Goal: Submit feedback/report problem: Submit feedback/report problem

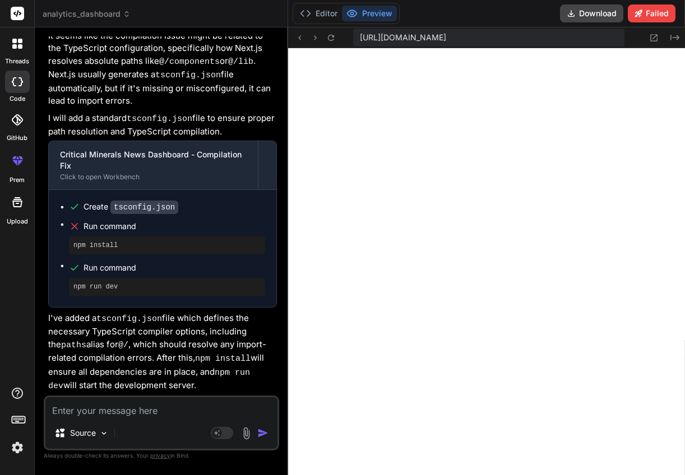
scroll to position [3590, 0]
click at [161, 407] on textarea at bounding box center [161, 407] width 232 height 20
type textarea "f"
type textarea "x"
type textarea "fi"
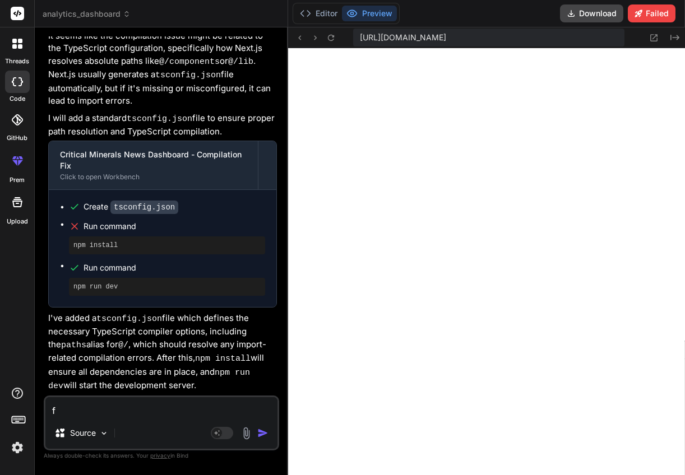
type textarea "x"
type textarea "fix"
type textarea "x"
type textarea "fix"
type textarea "x"
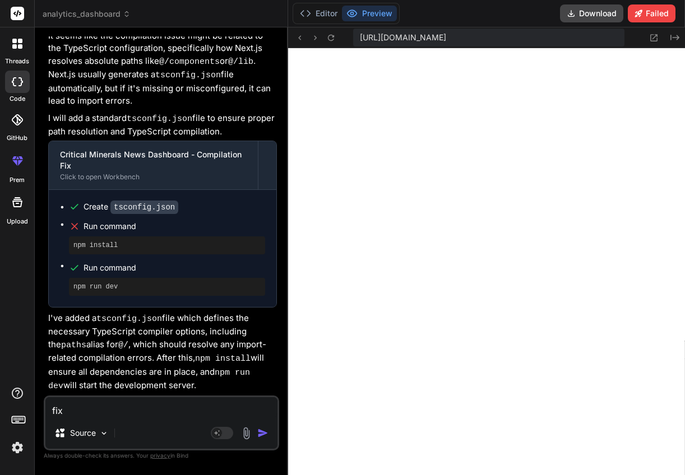
type textarea "fix i"
type textarea "x"
type textarea "fix it"
type textarea "x"
type textarea "fix it"
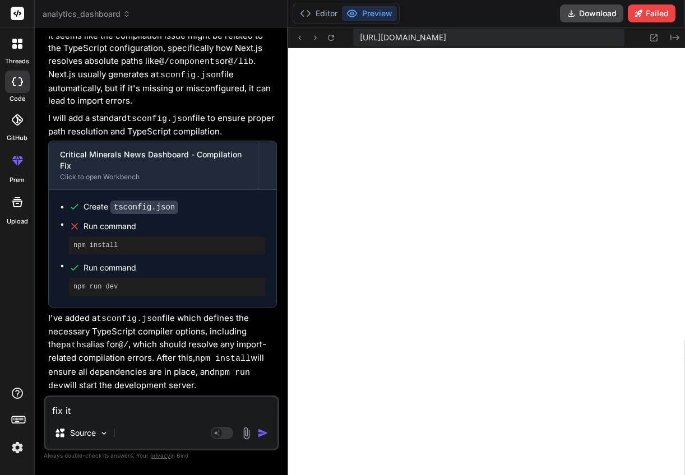
type textarea "x"
type textarea "fix it r"
type textarea "x"
type textarea "fix it re"
type textarea "x"
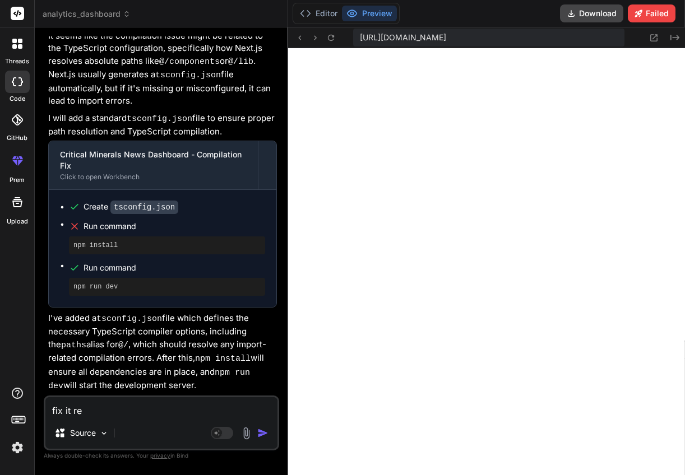
type textarea "fix it r"
type textarea "x"
type textarea "fix it"
type textarea "x"
type textarea "fix it a"
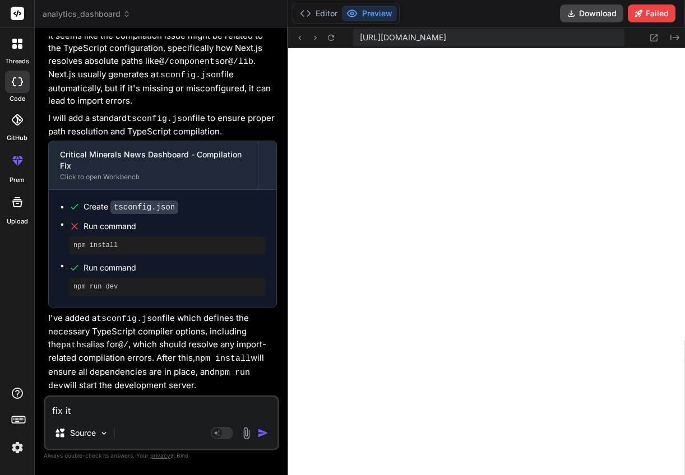
type textarea "x"
type textarea "fix it an"
type textarea "x"
type textarea "fix it and"
type textarea "x"
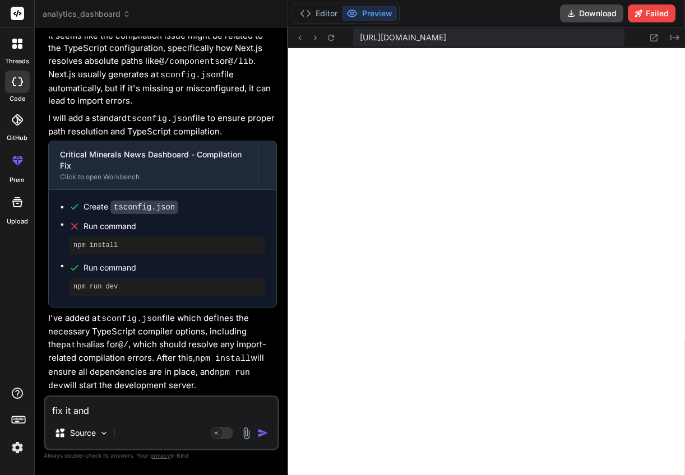
type textarea "fix it and"
type textarea "x"
type textarea "fix it and r"
type textarea "x"
type textarea "fix it and re"
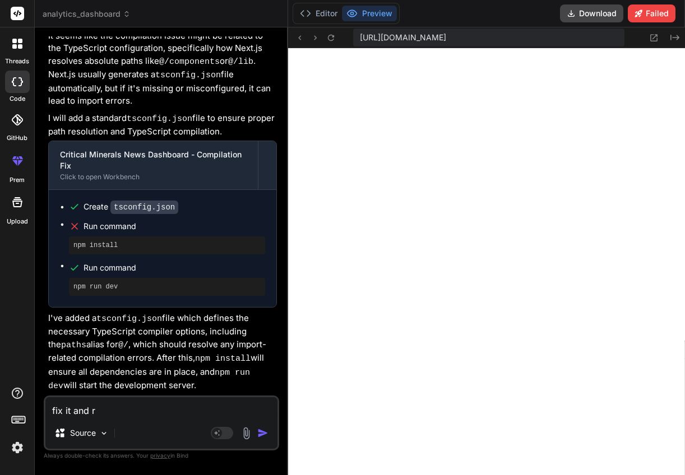
type textarea "x"
type textarea "fix it and red"
type textarea "x"
type textarea "fix it and rede"
type textarea "x"
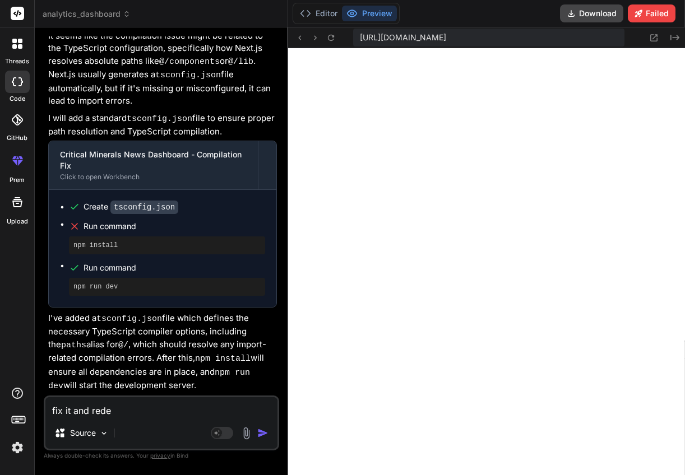
type textarea "fix it and [PERSON_NAME]"
type textarea "x"
type textarea "fix it and rede"
type textarea "x"
type textarea "fix it and redep"
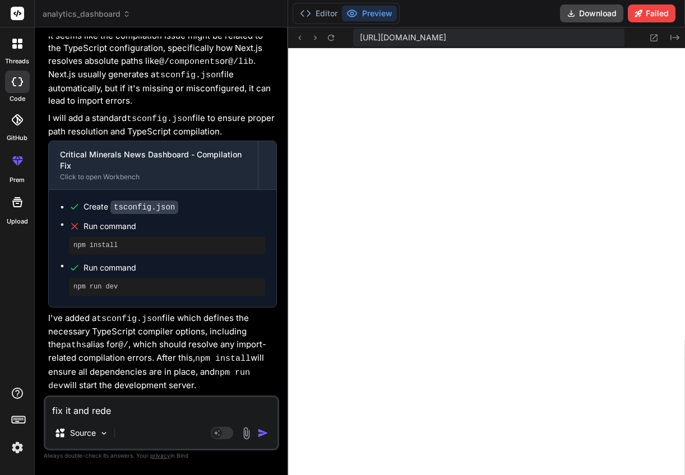
type textarea "x"
type textarea "fix it and redepl"
type textarea "x"
type textarea "fix it and redeplo"
type textarea "x"
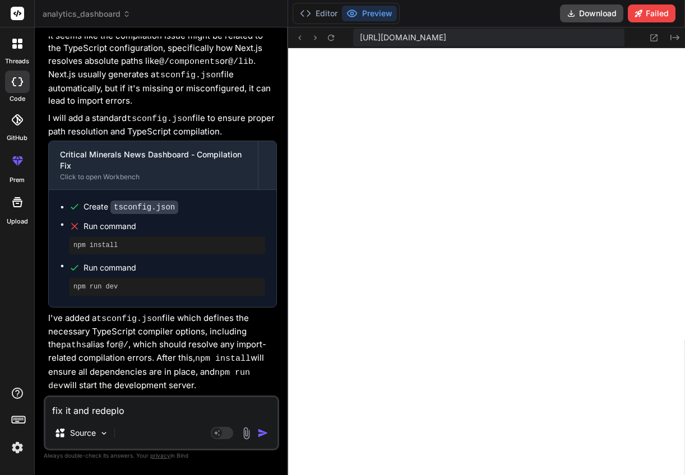
type textarea "fix it and redeploy"
type textarea "x"
type textarea "fix it and redeploy"
type textarea "x"
type textarea "fix it and redeploy i"
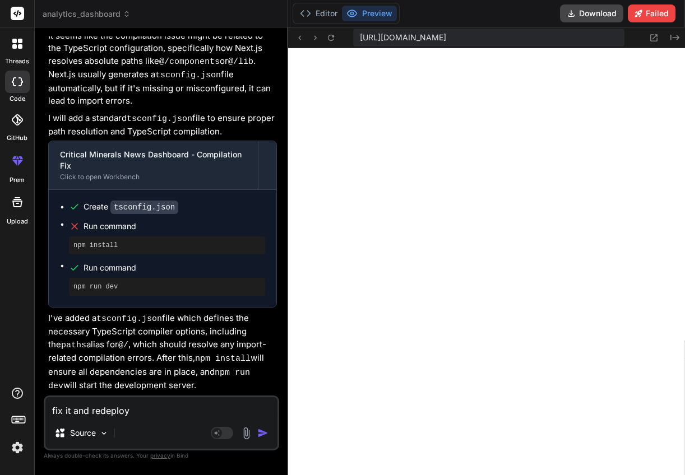
type textarea "x"
type textarea "fix it and redeploy it"
type textarea "x"
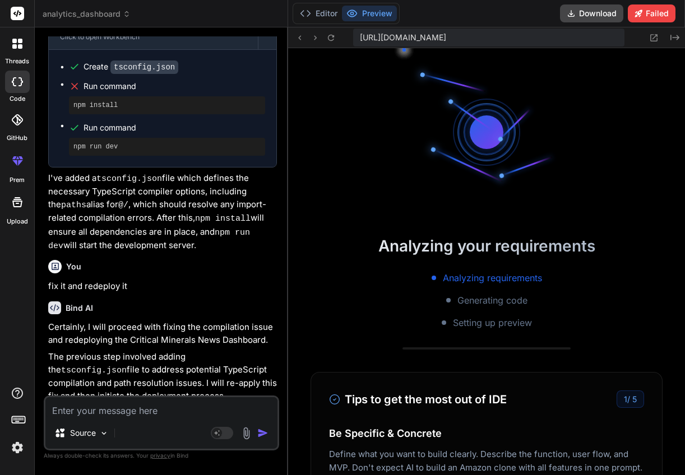
scroll to position [7591, 0]
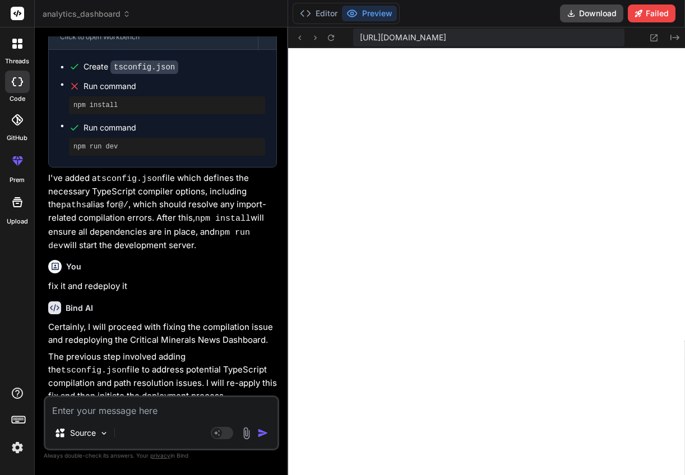
type textarea "x"
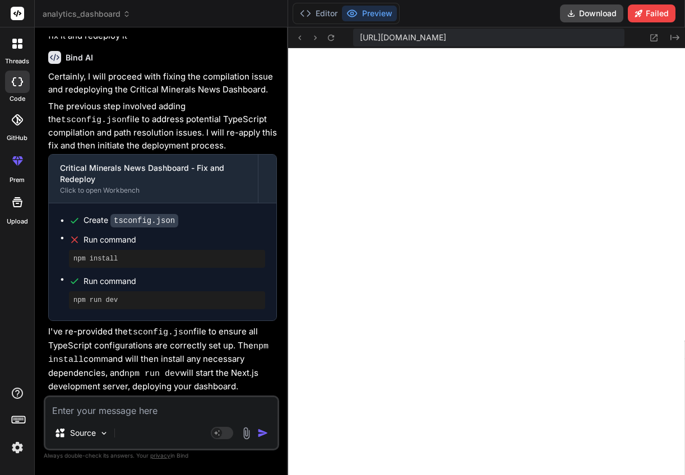
scroll to position [3975, 0]
click at [163, 411] on textarea at bounding box center [161, 407] width 232 height 20
type textarea "s"
type textarea "x"
type textarea "st"
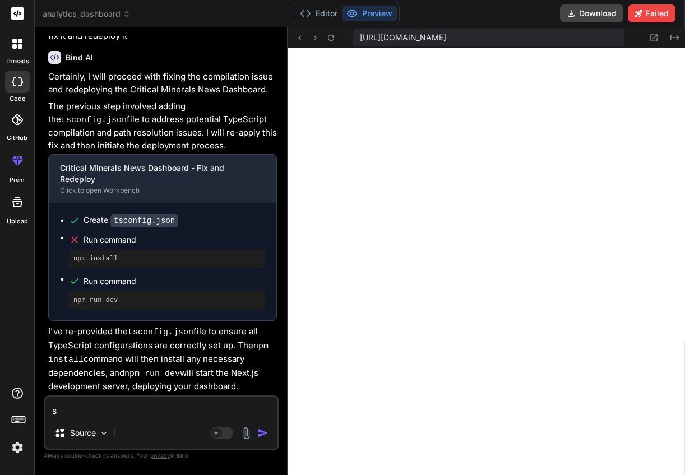
type textarea "x"
type textarea "sti"
type textarea "x"
type textarea "stil"
type textarea "x"
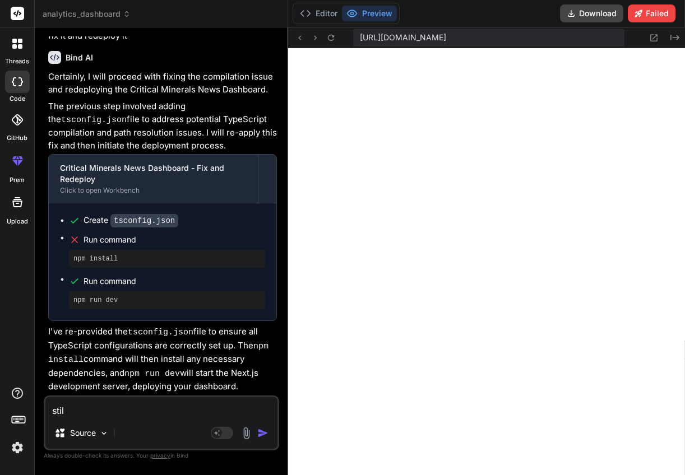
type textarea "still"
type textarea "x"
type textarea "still"
type textarea "x"
type textarea "still s"
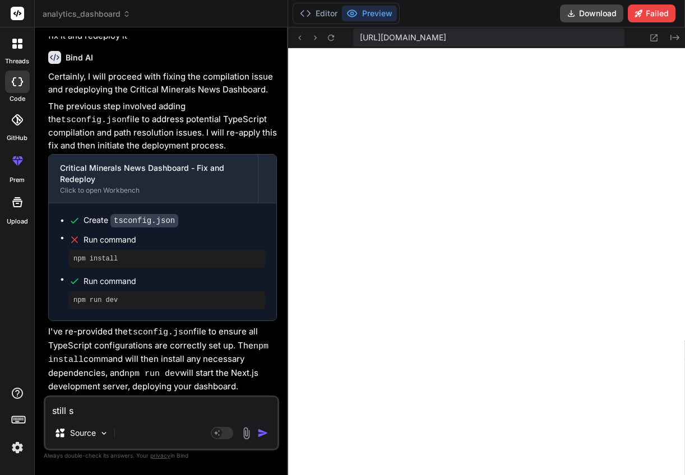
type textarea "x"
type textarea "still sh"
type textarea "x"
type textarea "still sho"
type textarea "x"
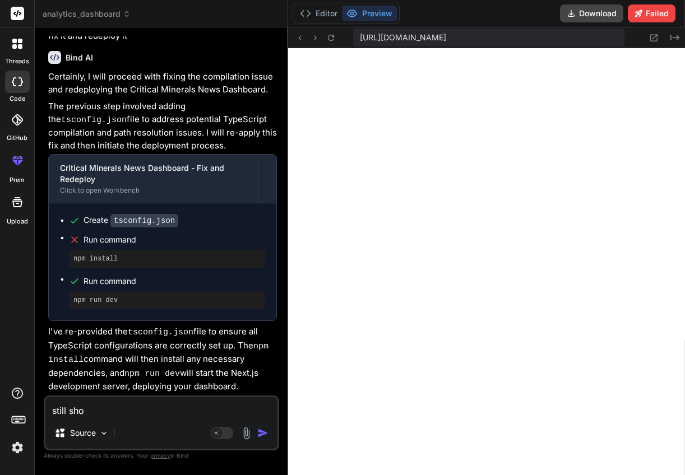
type textarea "still show"
type textarea "x"
type textarea "still shows"
type textarea "x"
type textarea "still shows"
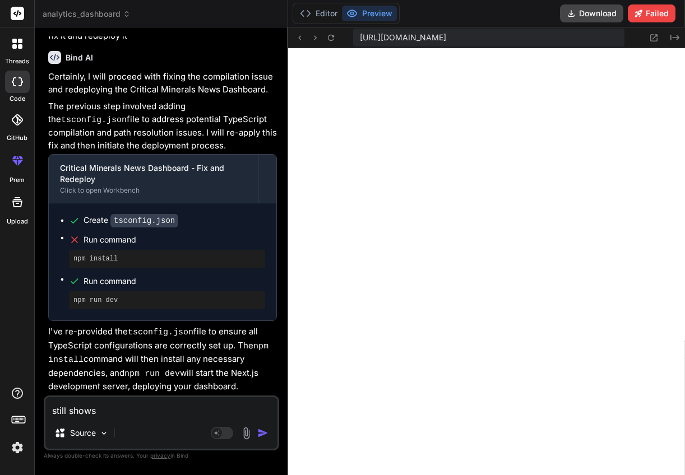
type textarea "x"
type textarea "still shows f"
type textarea "x"
type textarea "still shows fa"
type textarea "x"
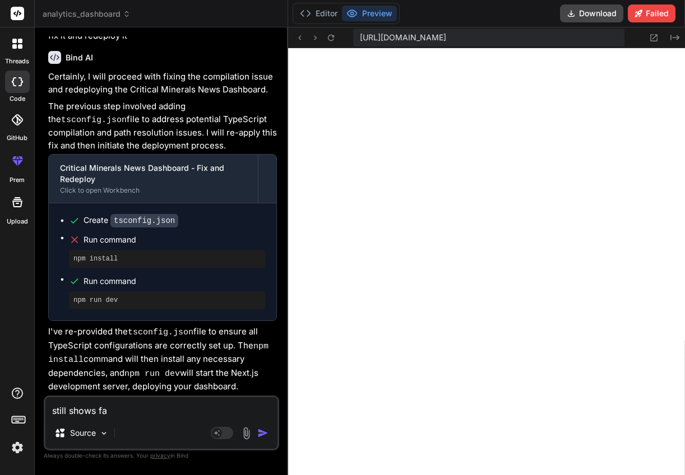
type textarea "still shows fai"
type textarea "x"
type textarea "still shows fail"
type textarea "x"
type textarea "still shows [PERSON_NAME]"
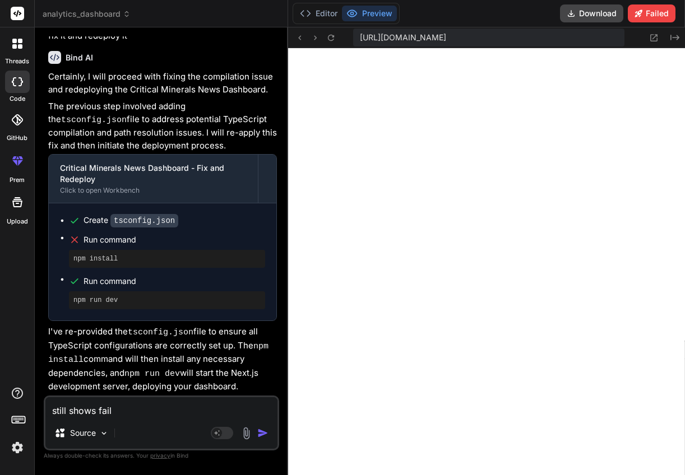
type textarea "x"
type textarea "still shows failed"
type textarea "x"
type textarea "still shows failed;"
type textarea "x"
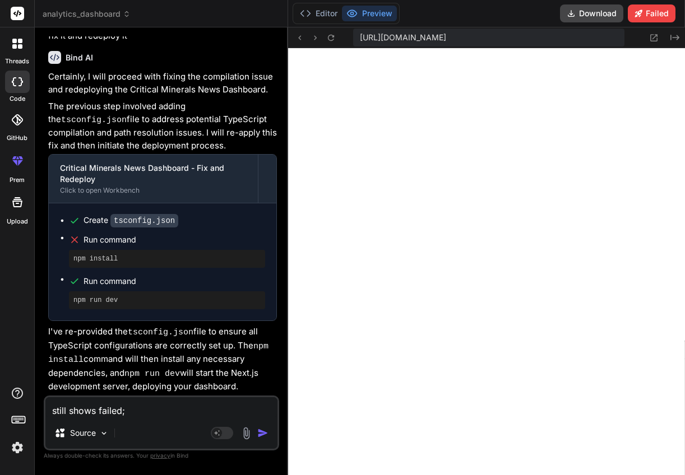
type textarea "still shows failed;"
type textarea "x"
type textarea "still shows failed; f"
type textarea "x"
type textarea "still shows failed; fi"
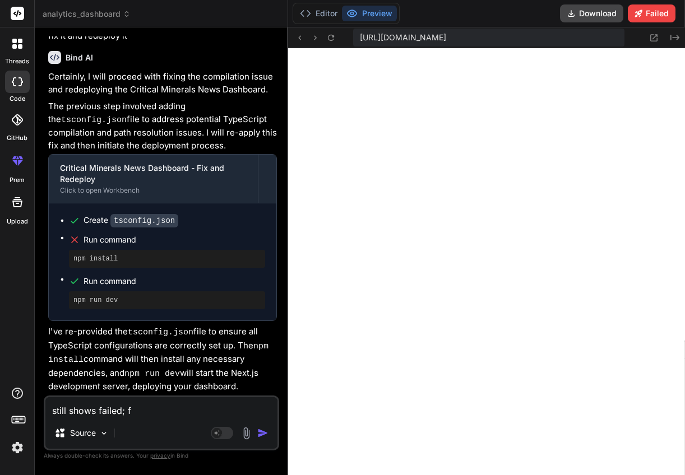
type textarea "x"
type textarea "still shows failed; fix"
type textarea "x"
type textarea "still shows failed; fix"
type textarea "x"
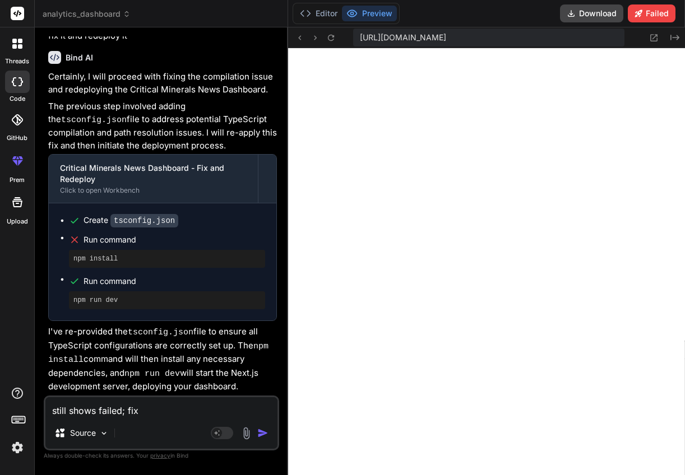
type textarea "still shows failed; fix i"
type textarea "x"
type textarea "still shows failed; fix it"
type textarea "x"
type textarea "still shows failed; fix it"
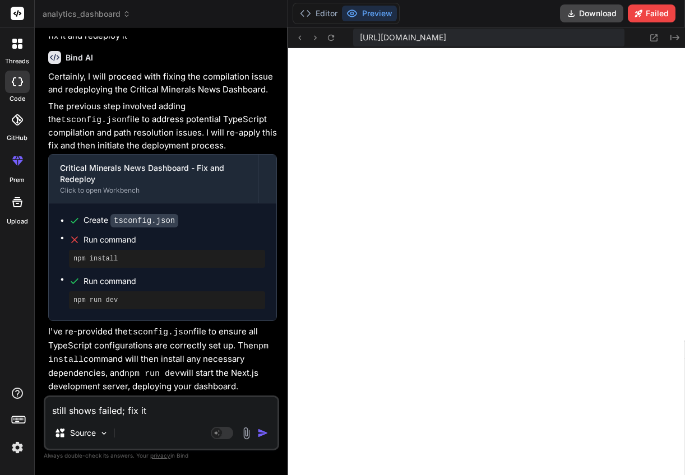
type textarea "x"
type textarea "still shows failed; fix it a"
type textarea "x"
type textarea "still shows failed; fix it ag"
type textarea "x"
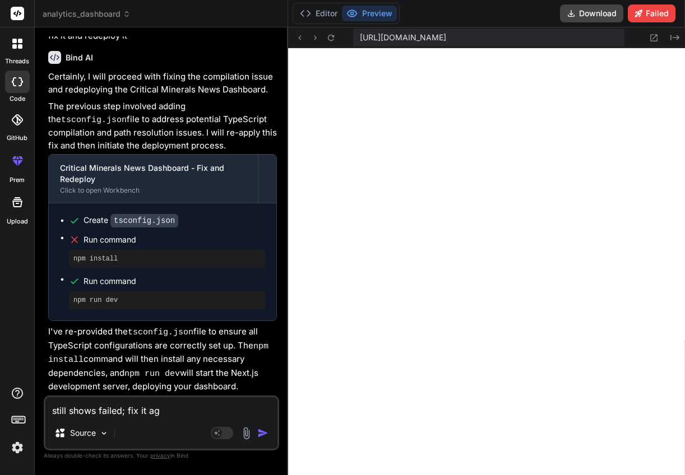
type textarea "still shows failed; fix it aga"
type textarea "x"
type textarea "still shows failed; fix it agai"
type textarea "x"
type textarea "still shows failed; fix it again"
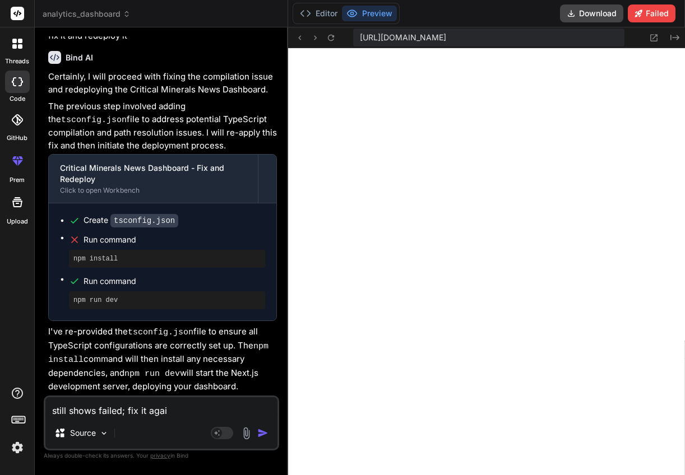
type textarea "x"
type textarea "still shows failed; fix it again;"
type textarea "x"
type textarea "still shows failed; fix it again;"
type textarea "x"
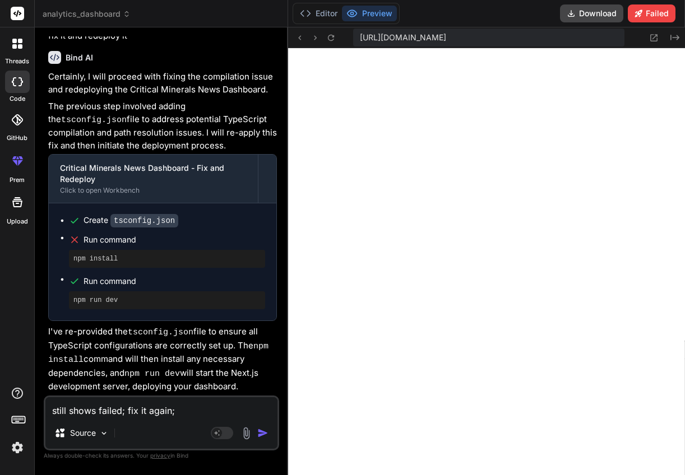
type textarea "still shows failed; fix it again; m"
type textarea "x"
type textarea "still shows failed; fix it again; ma"
type textarea "x"
type textarea "still shows failed; fix it again; mak"
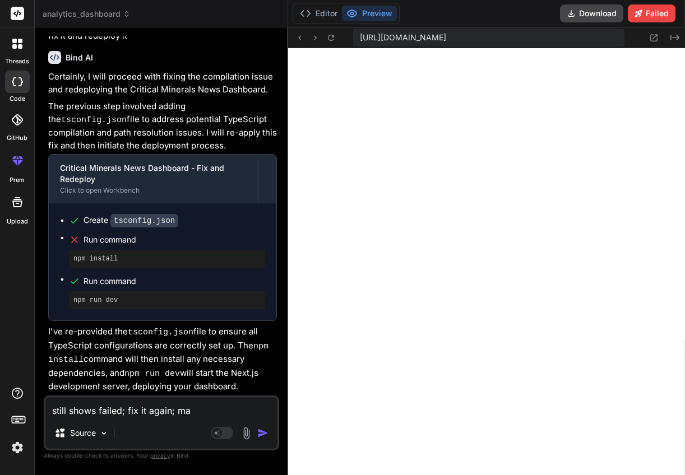
type textarea "x"
type textarea "still shows failed; fix it again; make"
type textarea "x"
type textarea "still shows failed; fix it again; make"
type textarea "x"
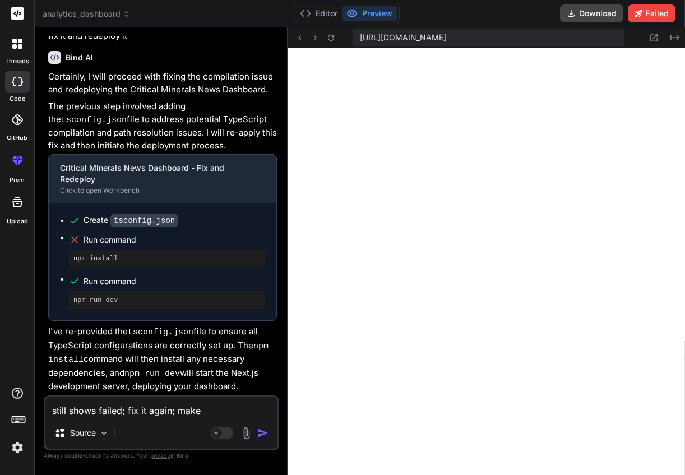
type textarea "still shows failed; fix it again; make"
type textarea "x"
type textarea "still shows failed; fix it again; mak"
type textarea "x"
type textarea "still shows failed; fix it again; ma"
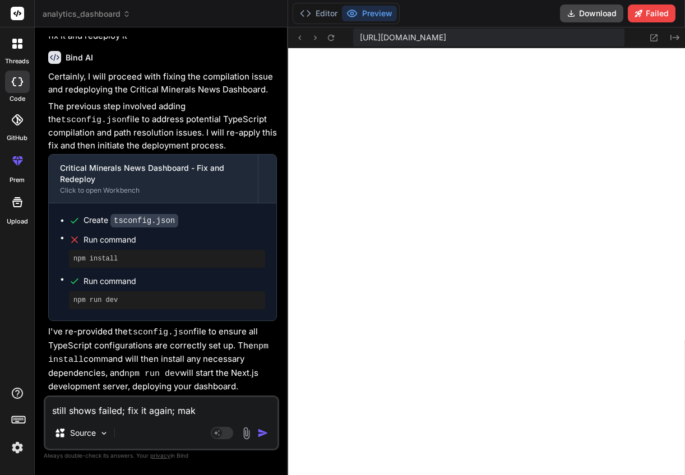
type textarea "x"
type textarea "still shows failed; fix it again; m"
type textarea "x"
type textarea "still shows failed; fix it again;"
type textarea "x"
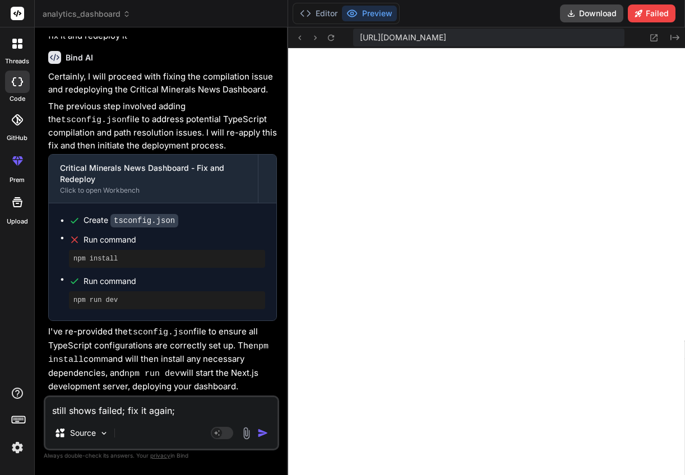
type textarea "still shows failed; fix it again; d"
type textarea "x"
type textarea "still shows failed; fix it again; do"
type textarea "x"
type textarea "still shows failed; fix it again; don"
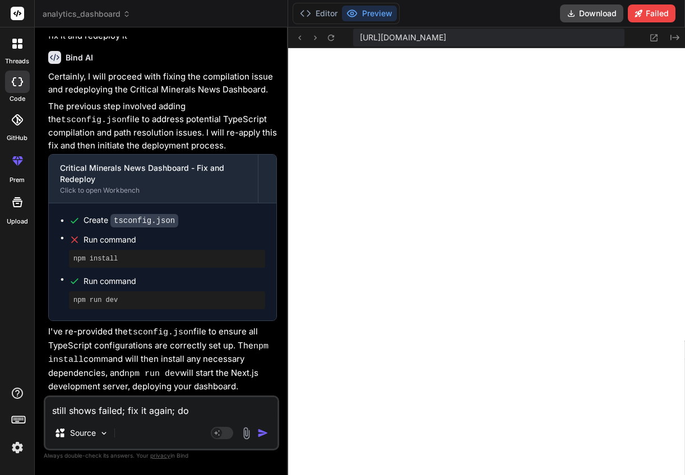
type textarea "x"
type textarea "still shows failed; fix it again; don'"
type textarea "x"
type textarea "still shows failed; fix it again; don't"
type textarea "x"
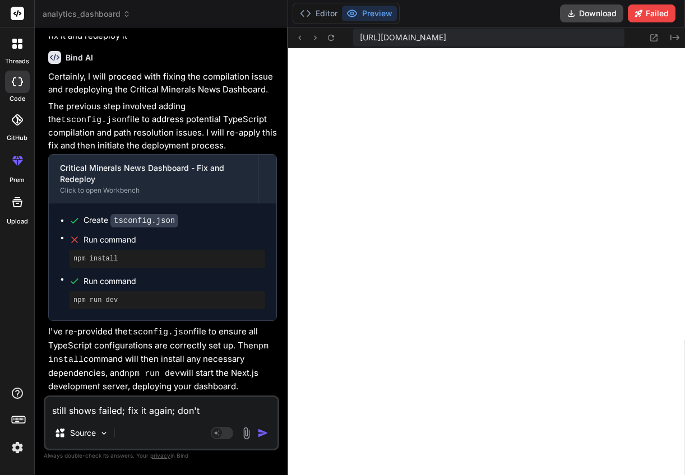
type textarea "still shows failed; fix it again; don't"
type textarea "x"
type textarea "still shows failed; fix it again; don't s"
type textarea "x"
type textarea "still shows failed; fix it again; don't st"
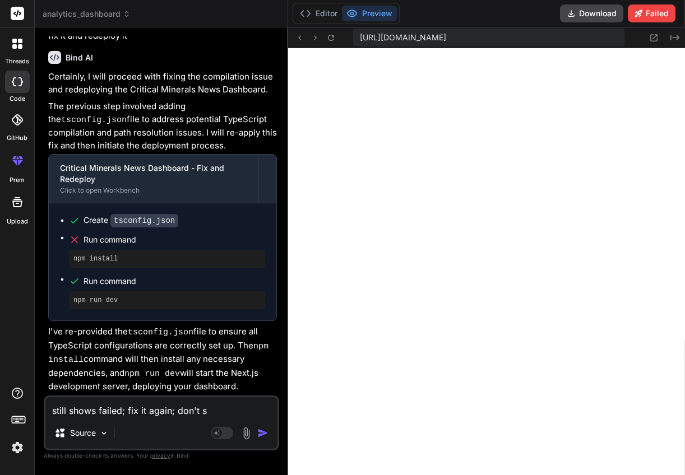
type textarea "x"
type textarea "still shows failed; fix it again; don't sto"
type textarea "x"
type textarea "still shows failed; fix it again; don't stop"
type textarea "x"
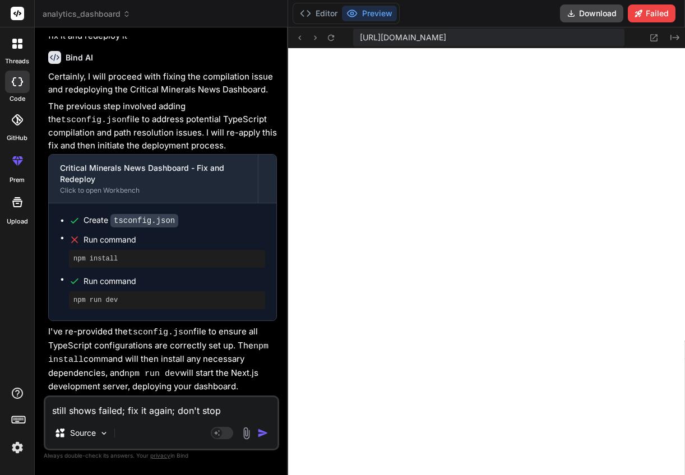
type textarea "still shows failed; fix it again; don't stop"
type textarea "x"
type textarea "still shows failed; fix it again; don't stop t"
type textarea "x"
type textarea "still shows failed; fix it again; don't stop ti"
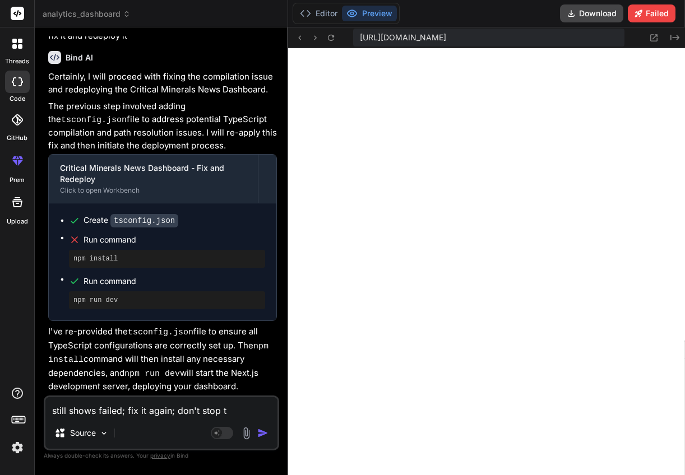
type textarea "x"
type textarea "still shows failed; fix it again; don't stop til"
type textarea "x"
type textarea "still shows failed; fix it again; don't stop till"
type textarea "x"
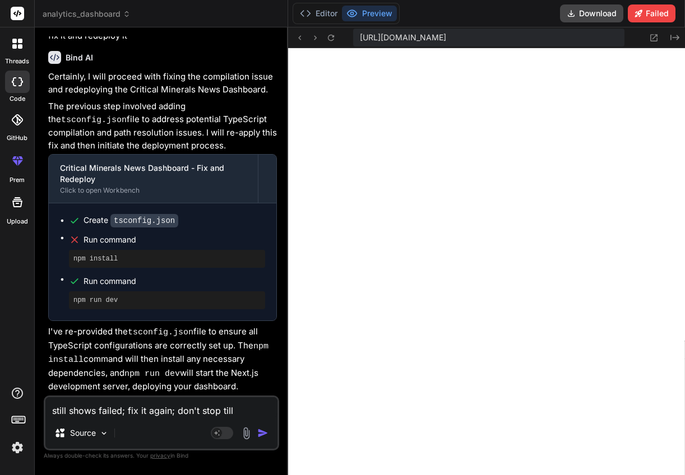
type textarea "still shows failed; fix it again; don't stop till"
type textarea "x"
type textarea "still shows failed; fix it again; don't stop till i"
type textarea "x"
type textarea "still shows failed; fix it again; don't stop till it"
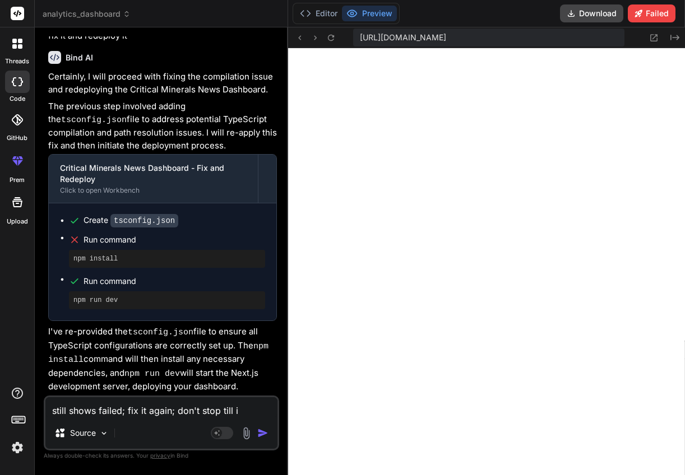
type textarea "x"
type textarea "still shows failed; fix it again; don't stop till it"
type textarea "x"
type textarea "still shows failed; fix it again; don't stop till it i"
type textarea "x"
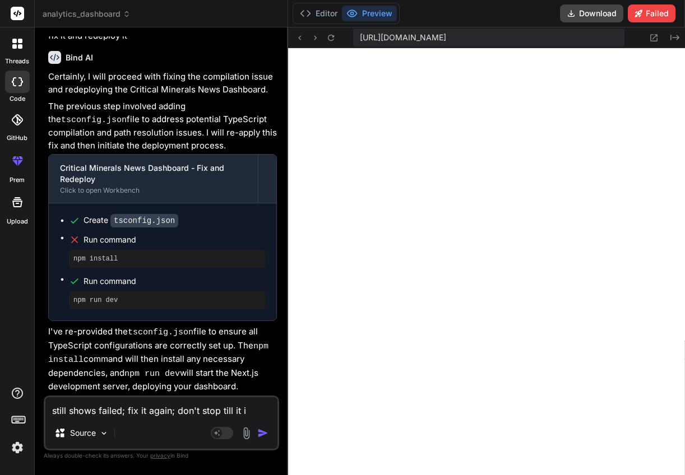
type textarea "still shows failed; fix it again; don't stop till it i"
type textarea "x"
type textarea "still shows failed; fix it again; don't stop till it i s"
type textarea "x"
type textarea "still shows failed; fix it again; don't stop till it i"
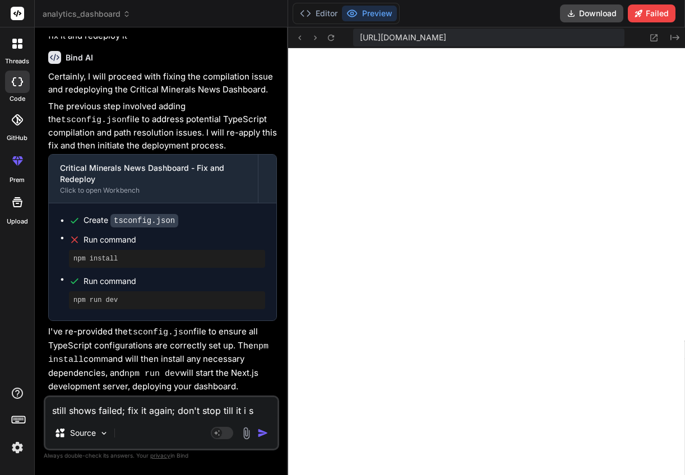
type textarea "x"
type textarea "still shows failed; fix it again; don't stop till it i"
type textarea "x"
type textarea "still shows failed; fix it again; don't stop till it is"
type textarea "x"
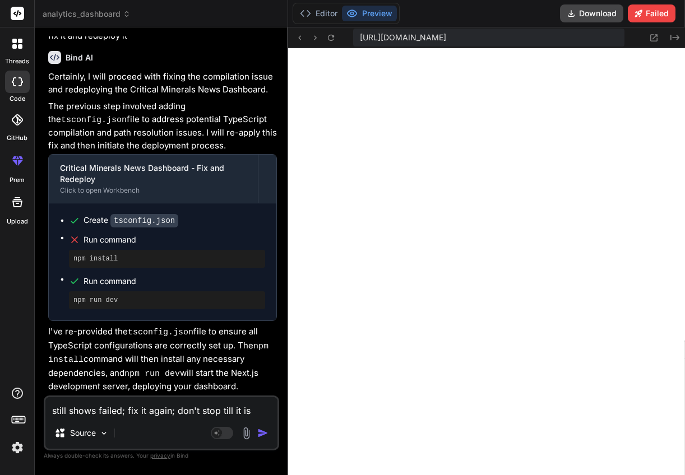
type textarea "still shows failed; fix it again; don't stop till it is"
type textarea "x"
type textarea "still shows failed; fix it again; don't stop till it is f"
type textarea "x"
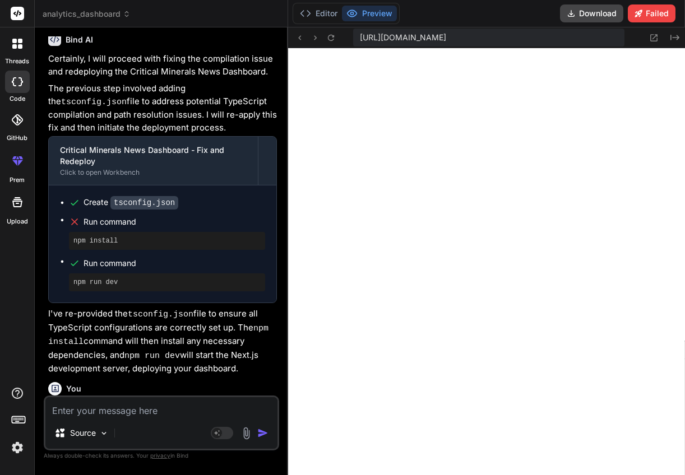
scroll to position [4091, 0]
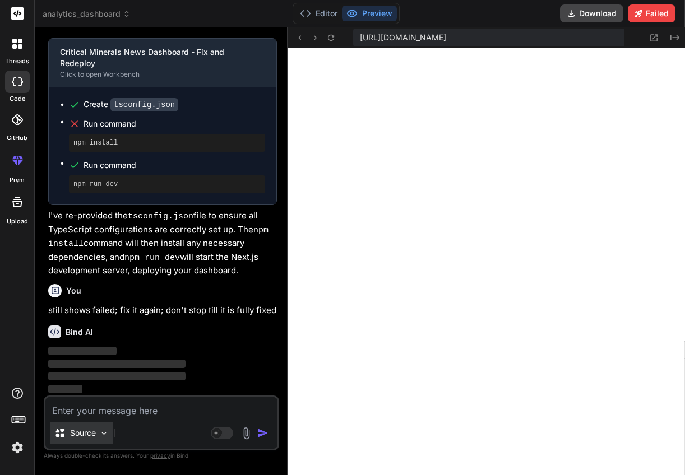
click at [106, 437] on img at bounding box center [104, 434] width 10 height 10
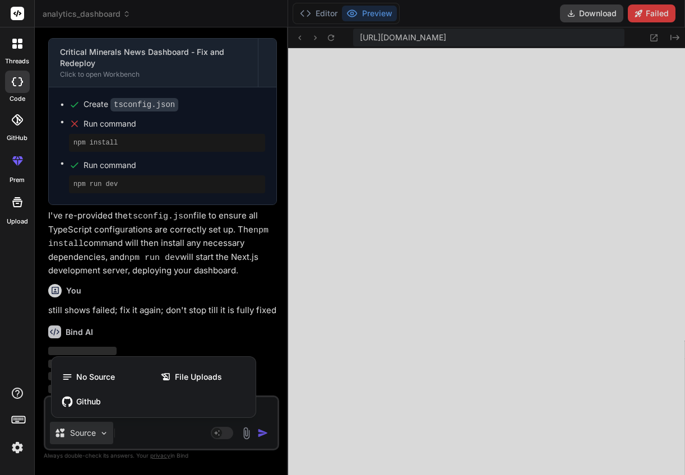
click at [147, 435] on div at bounding box center [342, 237] width 685 height 475
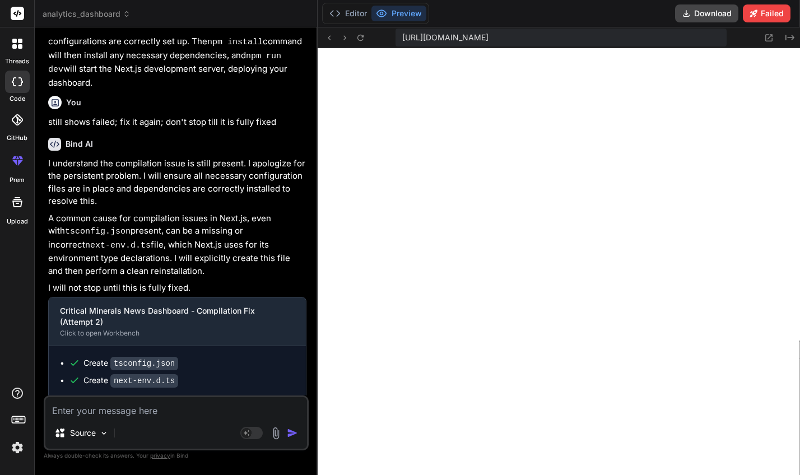
scroll to position [4054, 0]
